Goal: Use online tool/utility: Utilize a website feature to perform a specific function

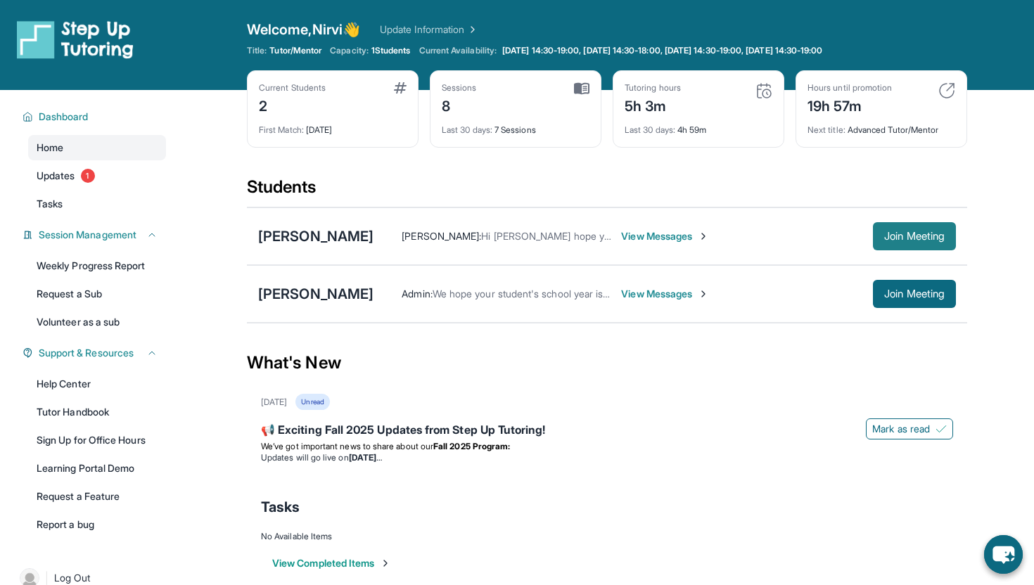
click at [906, 234] on span "Join Meeting" at bounding box center [914, 236] width 60 height 8
click at [918, 236] on span "Join Meeting" at bounding box center [914, 236] width 60 height 8
